Goal: Information Seeking & Learning: Find specific fact

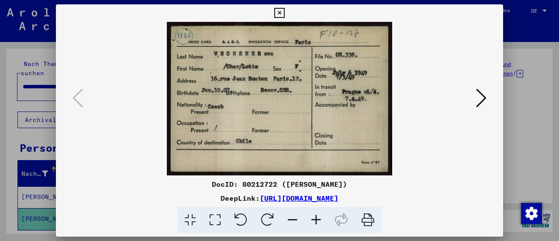
scroll to position [131, 0]
click at [281, 13] on icon at bounding box center [279, 13] width 10 height 10
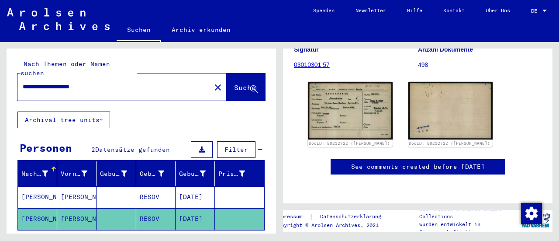
click at [67, 190] on mat-cell "[PERSON_NAME]" at bounding box center [76, 196] width 39 height 21
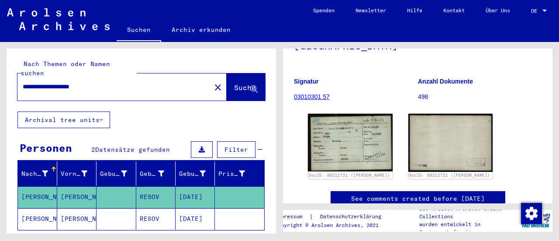
click at [93, 211] on mat-cell "[PERSON_NAME]" at bounding box center [76, 218] width 39 height 21
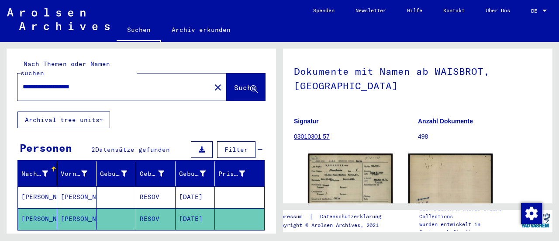
scroll to position [87, 0]
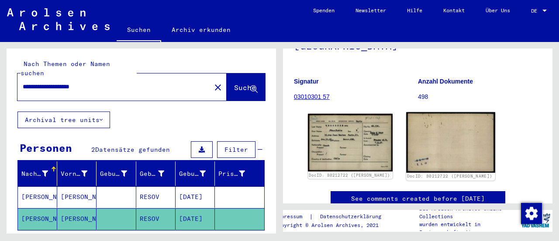
click at [448, 123] on img at bounding box center [450, 142] width 89 height 60
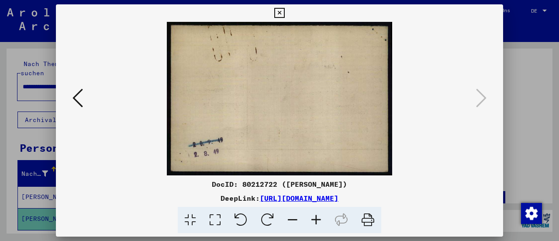
click at [278, 14] on icon at bounding box center [279, 13] width 10 height 10
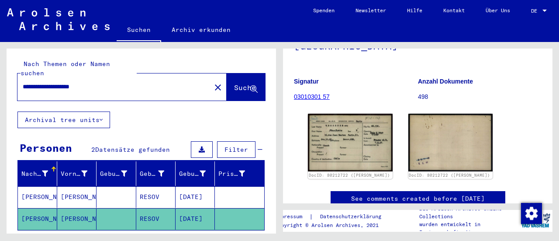
click at [105, 187] on mat-cell at bounding box center [116, 196] width 39 height 21
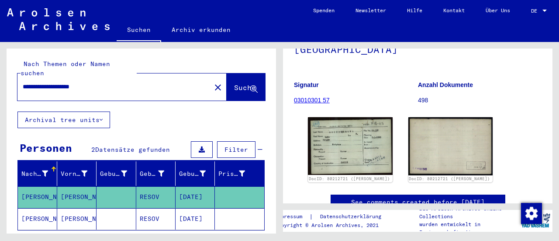
scroll to position [87, 0]
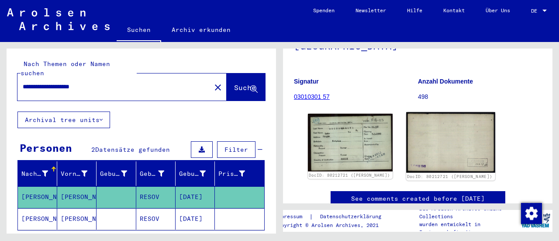
click at [431, 130] on img at bounding box center [450, 142] width 89 height 61
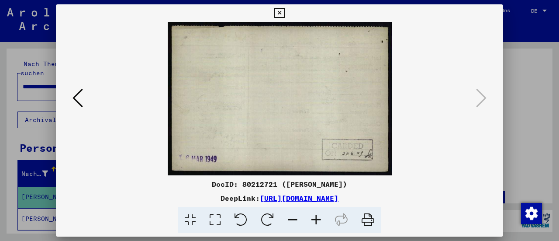
click at [280, 10] on icon at bounding box center [279, 13] width 10 height 10
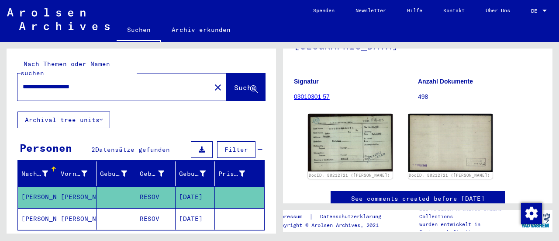
drag, startPoint x: 55, startPoint y: 78, endPoint x: 63, endPoint y: 80, distance: 8.5
click at [63, 82] on input "**********" at bounding box center [114, 86] width 183 height 9
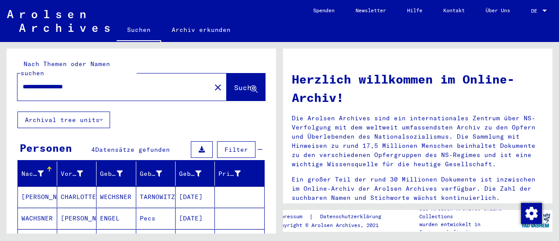
drag, startPoint x: 73, startPoint y: 76, endPoint x: 58, endPoint y: 78, distance: 15.9
click at [58, 82] on input "**********" at bounding box center [112, 86] width 178 height 9
type input "**********"
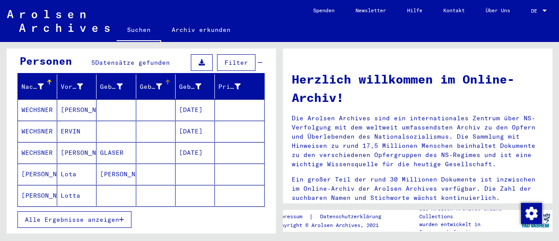
scroll to position [87, 0]
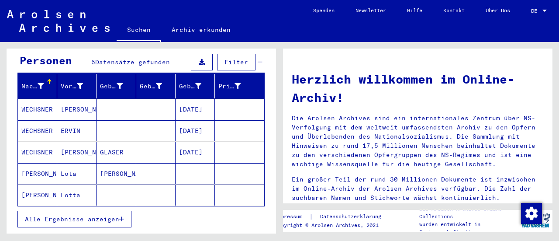
click at [110, 125] on mat-cell at bounding box center [116, 130] width 39 height 21
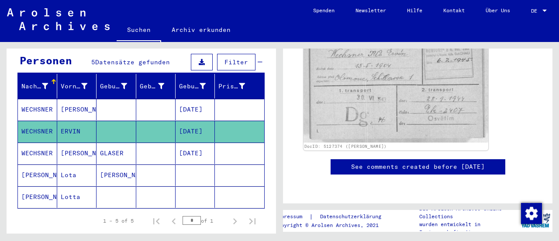
scroll to position [219, 0]
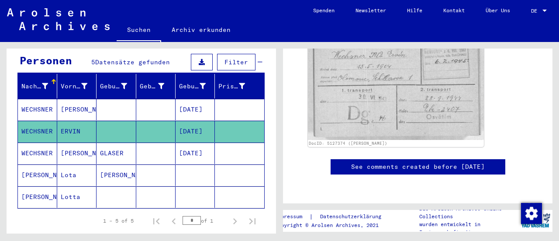
click at [127, 164] on mat-cell "[PERSON_NAME]" at bounding box center [116, 174] width 39 height 21
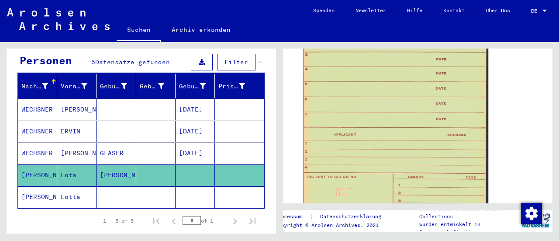
scroll to position [612, 0]
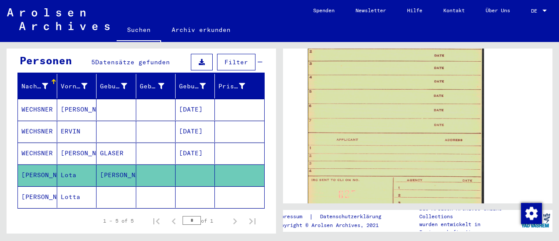
click at [205, 187] on mat-cell at bounding box center [195, 196] width 39 height 21
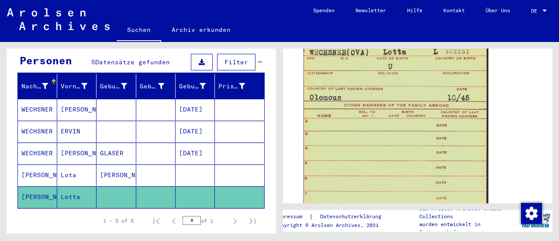
scroll to position [481, 0]
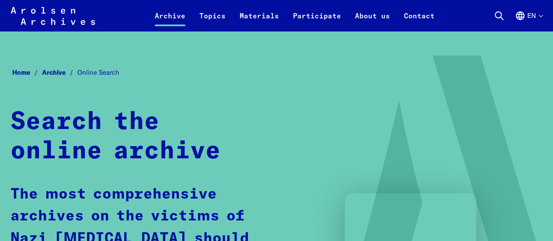
scroll to position [781, 0]
